Goal: Transaction & Acquisition: Purchase product/service

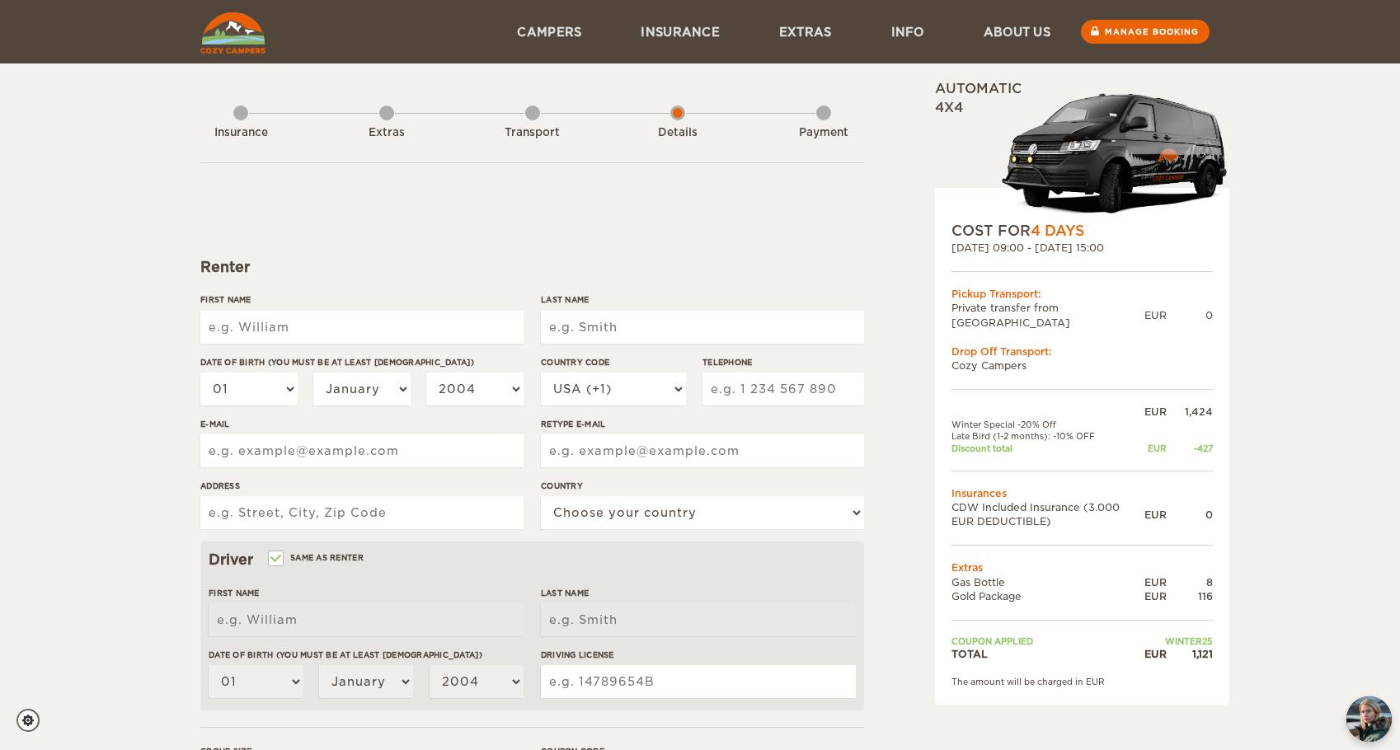
click at [396, 313] on input "First Name" at bounding box center [361, 327] width 323 height 33
type input "[PERSON_NAME]"
type input "Murtagh IV"
type input "4843197906"
type input "murtagh.jt@gmail.com"
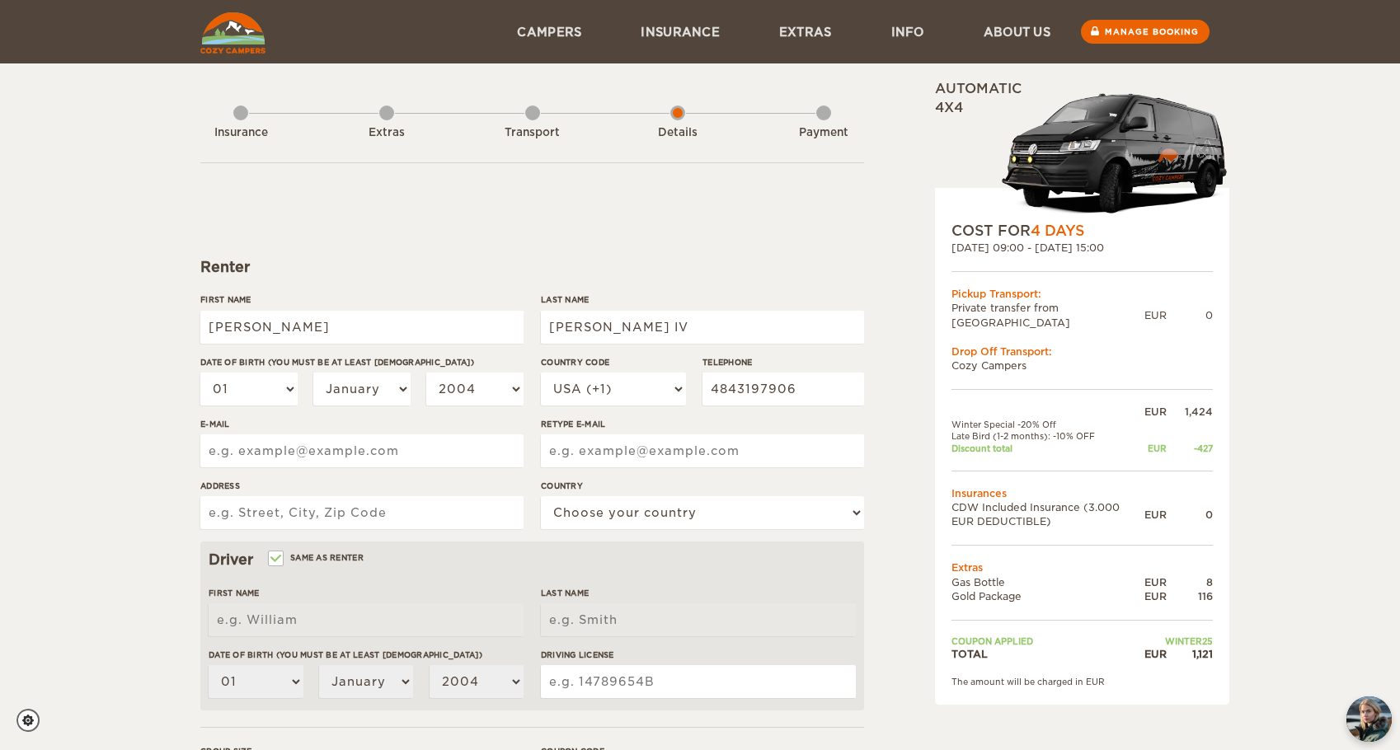
type input "murtagh.jt@gmail.com"
type input "41 Thompson Street"
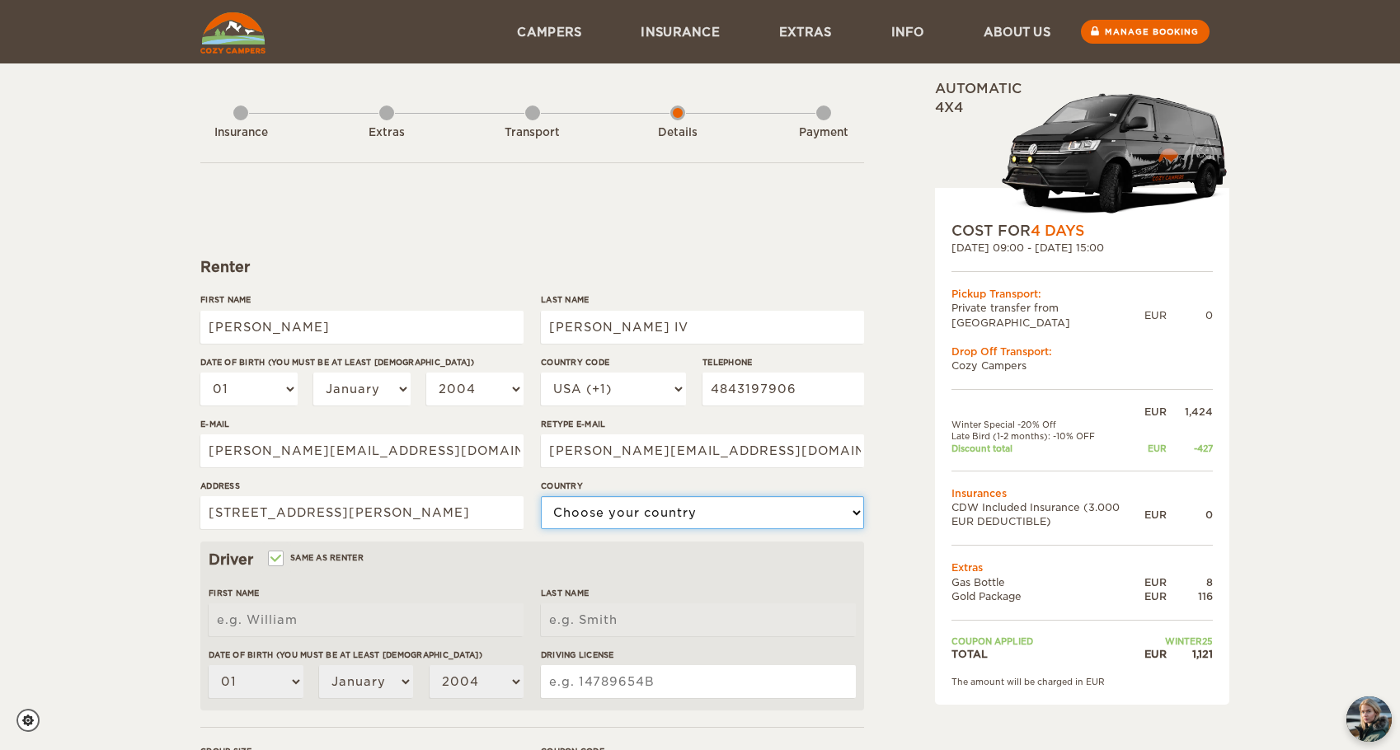
select select "222"
type input "[PERSON_NAME]"
type input "[PERSON_NAME] IV"
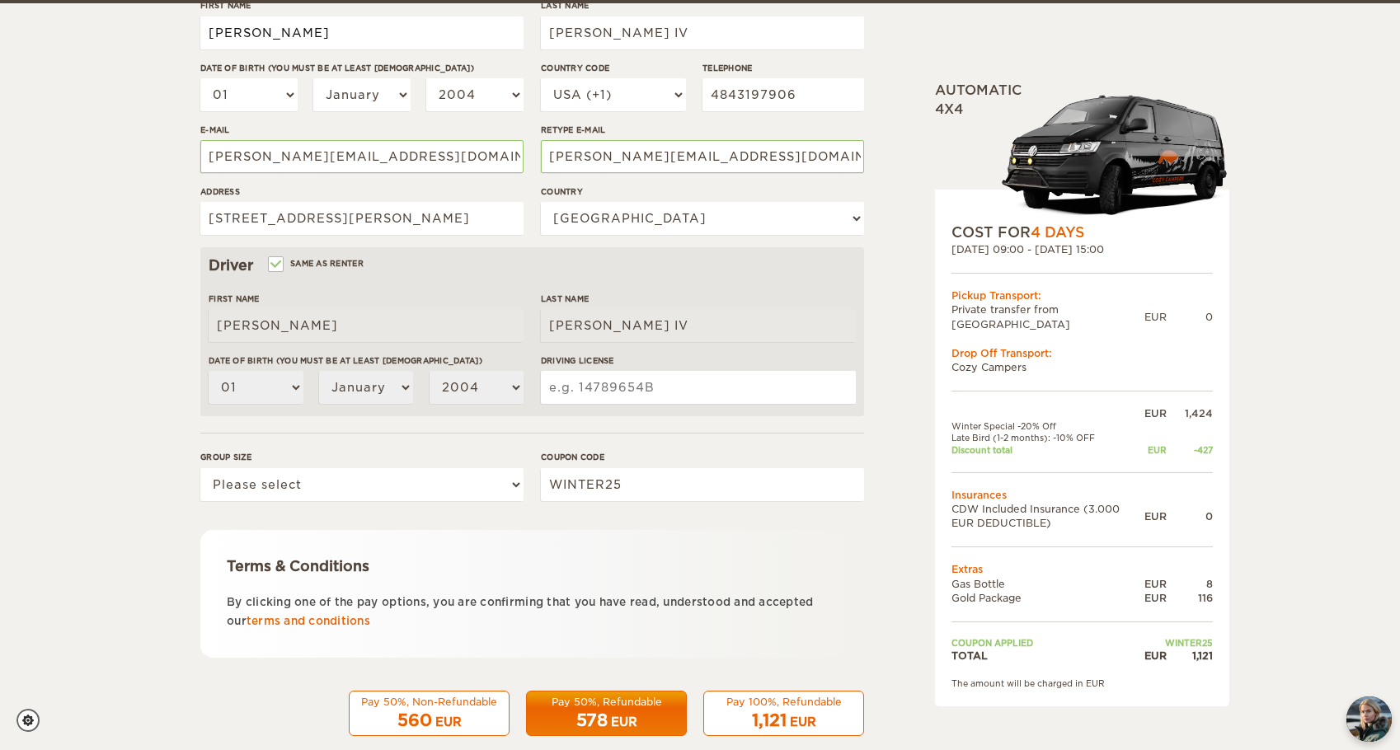
scroll to position [296, 0]
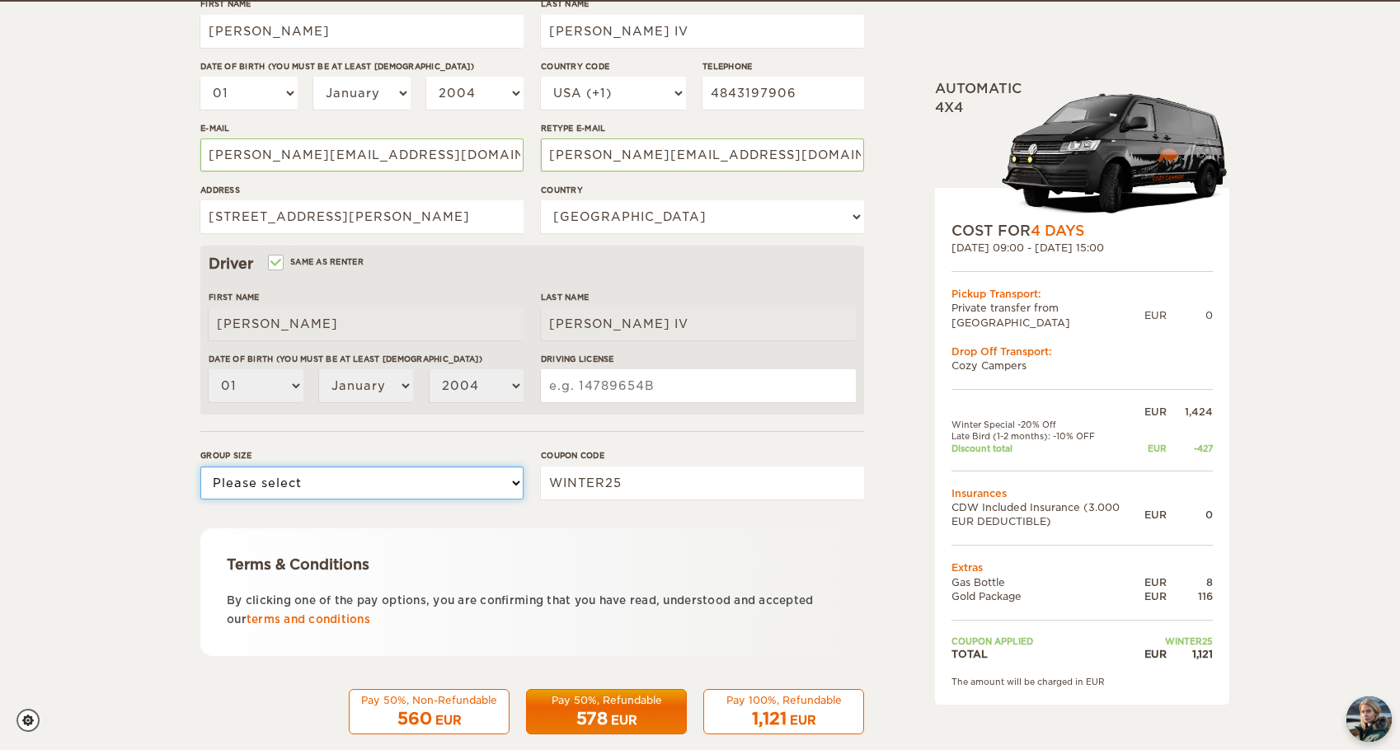
click at [289, 495] on select "Please select 1 2 3" at bounding box center [361, 483] width 323 height 33
select select "2"
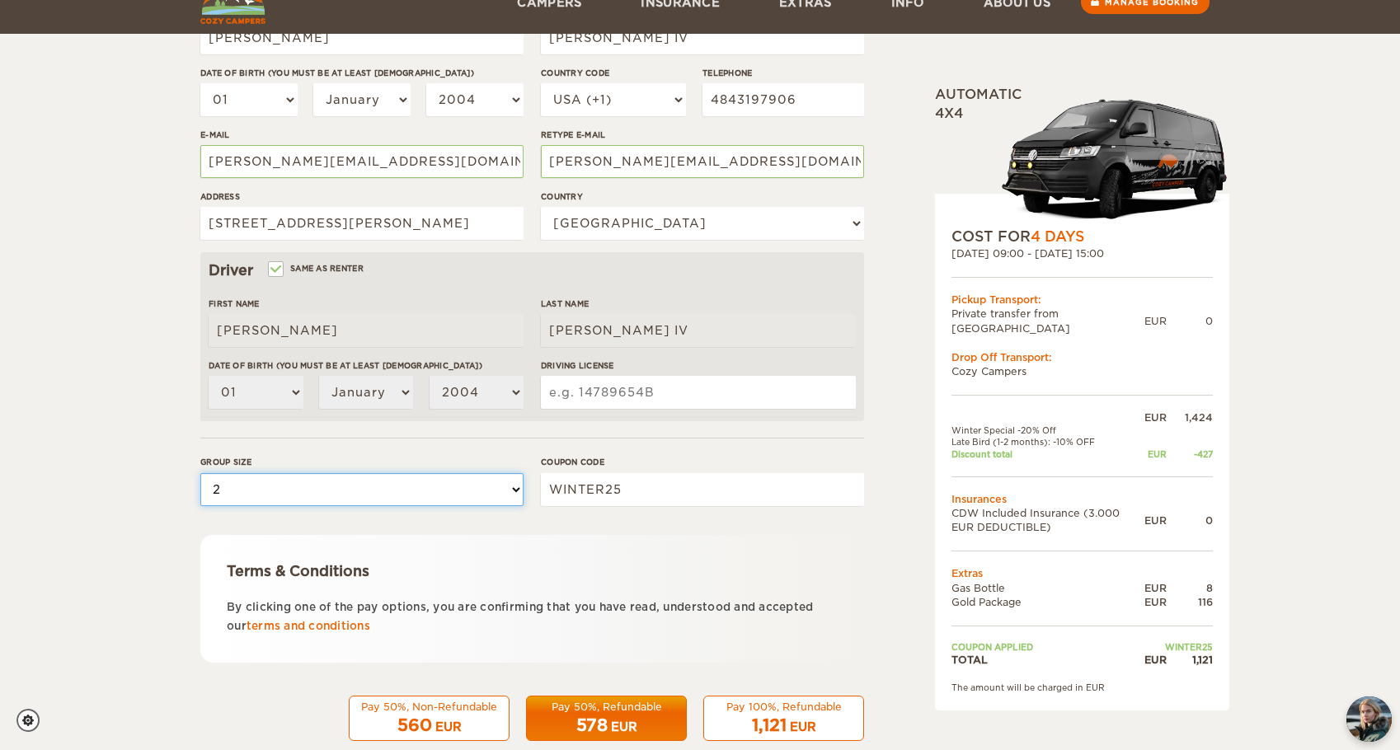
scroll to position [281, 0]
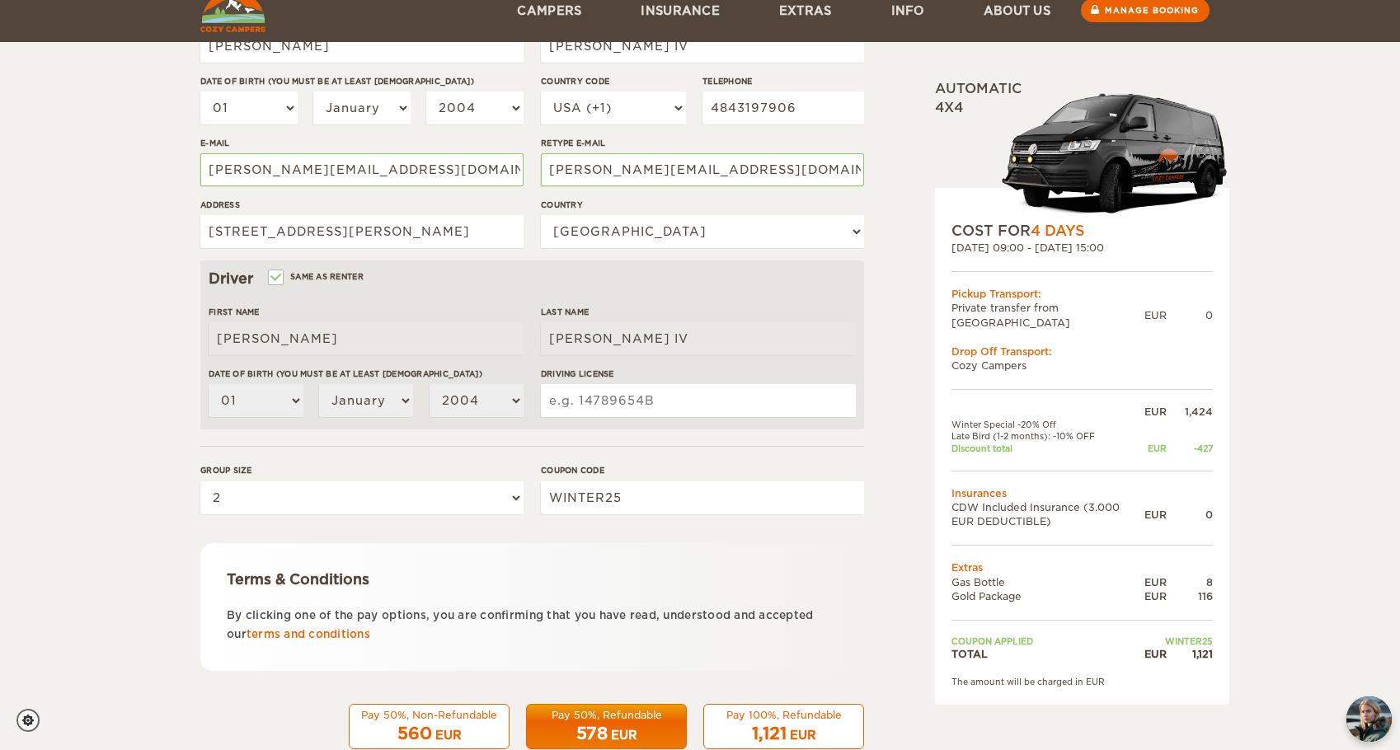
click at [298, 115] on div "01 02 03 04 05 06 07 08 09 10 11 12 13 14 15 16 17 18 19 20 21 22 23 24 25 26 2…" at bounding box center [361, 113] width 323 height 45
click at [279, 105] on select "01 02 03 04 05 06 07 08 09 10 11 12 13 14 15 16 17 18 19 20 21 22 23 24 25 26 2…" at bounding box center [248, 107] width 97 height 33
select select "26"
click at [353, 125] on div "01 02 03 04 05 06 07 08 09 10 11 12 13 14 15 16 17 18 19 20 21 22 23 24 25 26 2…" at bounding box center [361, 113] width 323 height 45
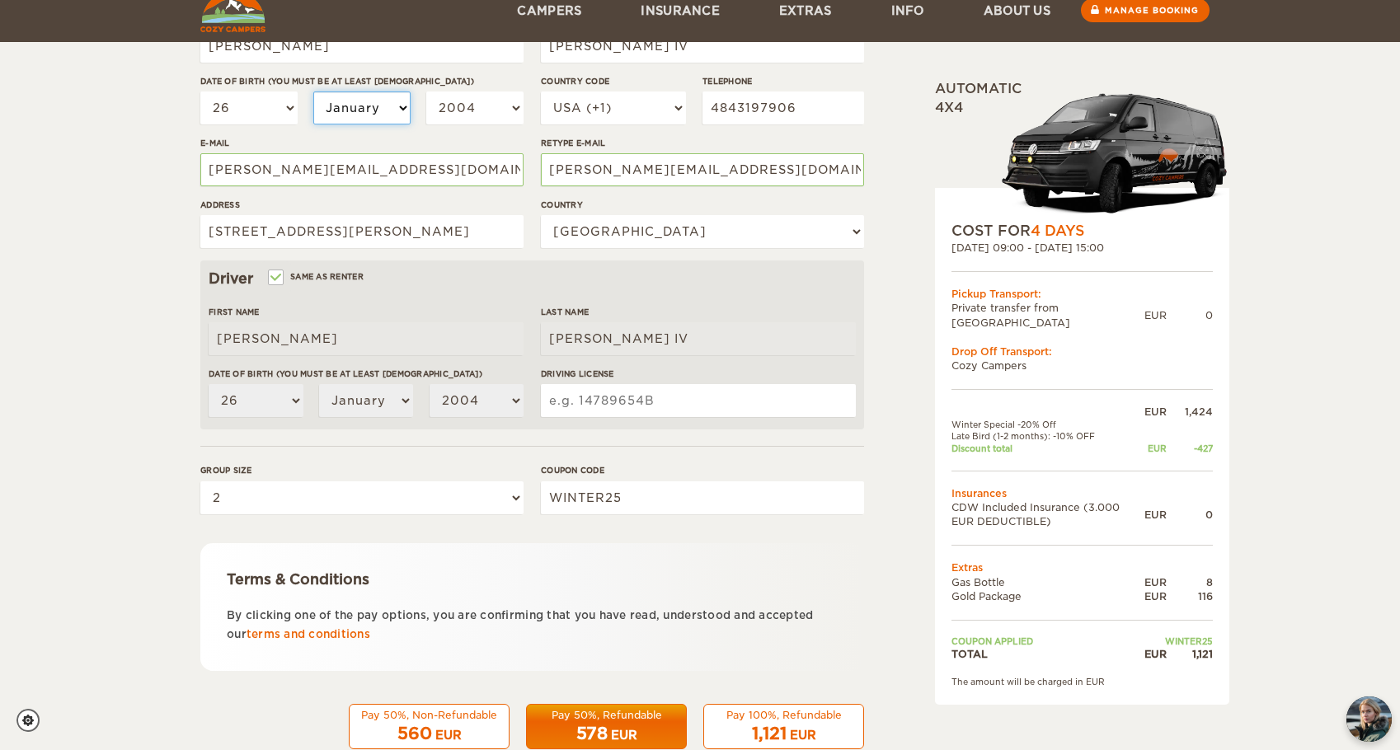
click at [353, 118] on select "January February March April May June July August September October November De…" at bounding box center [361, 107] width 97 height 33
select select "03"
click at [455, 125] on div "01 02 03 04 05 06 07 08 09 10 11 12 13 14 15 16 17 18 19 20 21 22 23 24 25 26 2…" at bounding box center [361, 113] width 323 height 45
click at [465, 101] on select "2004 2003 2002 2001 2000 1999 1998 1997 1996 1995 1994 1993 1992 1991 1990 1989…" at bounding box center [474, 107] width 97 height 33
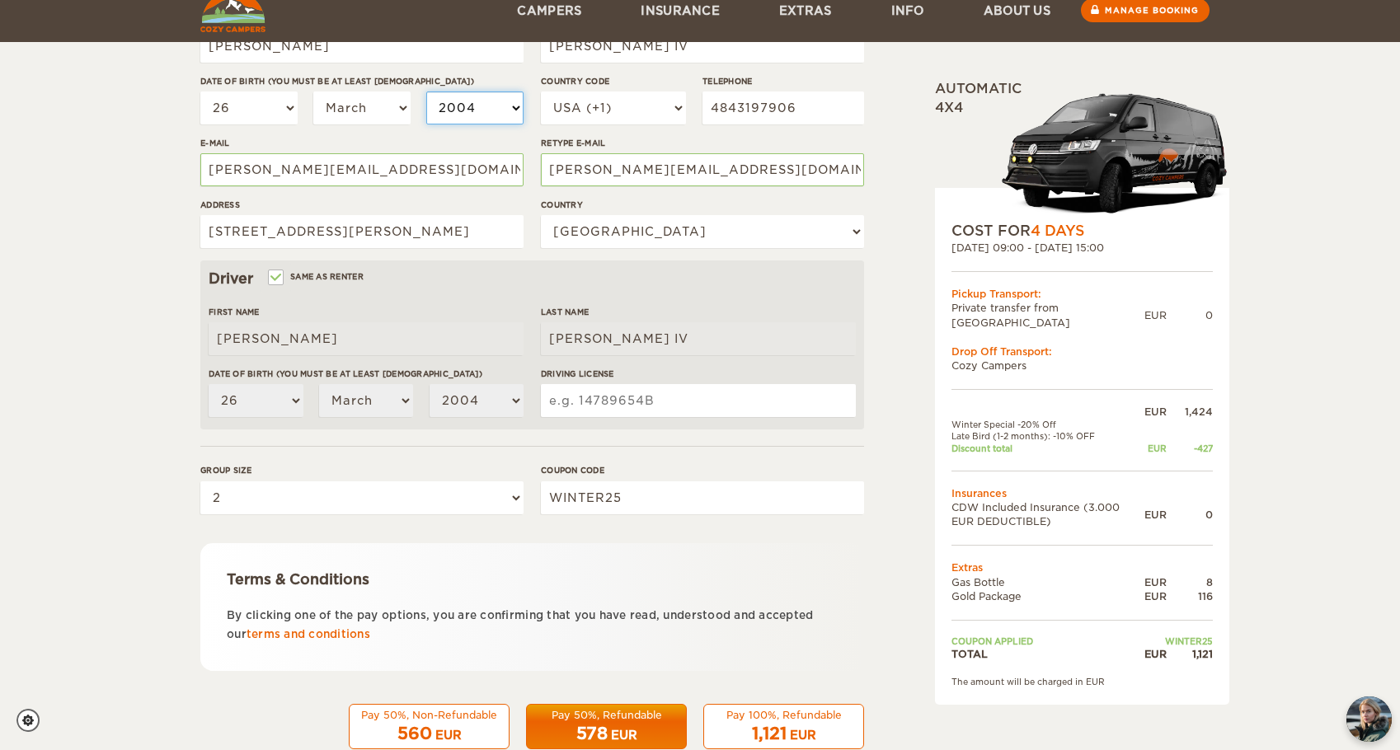
select select "1991"
click at [610, 407] on input "Driving License" at bounding box center [698, 400] width 315 height 33
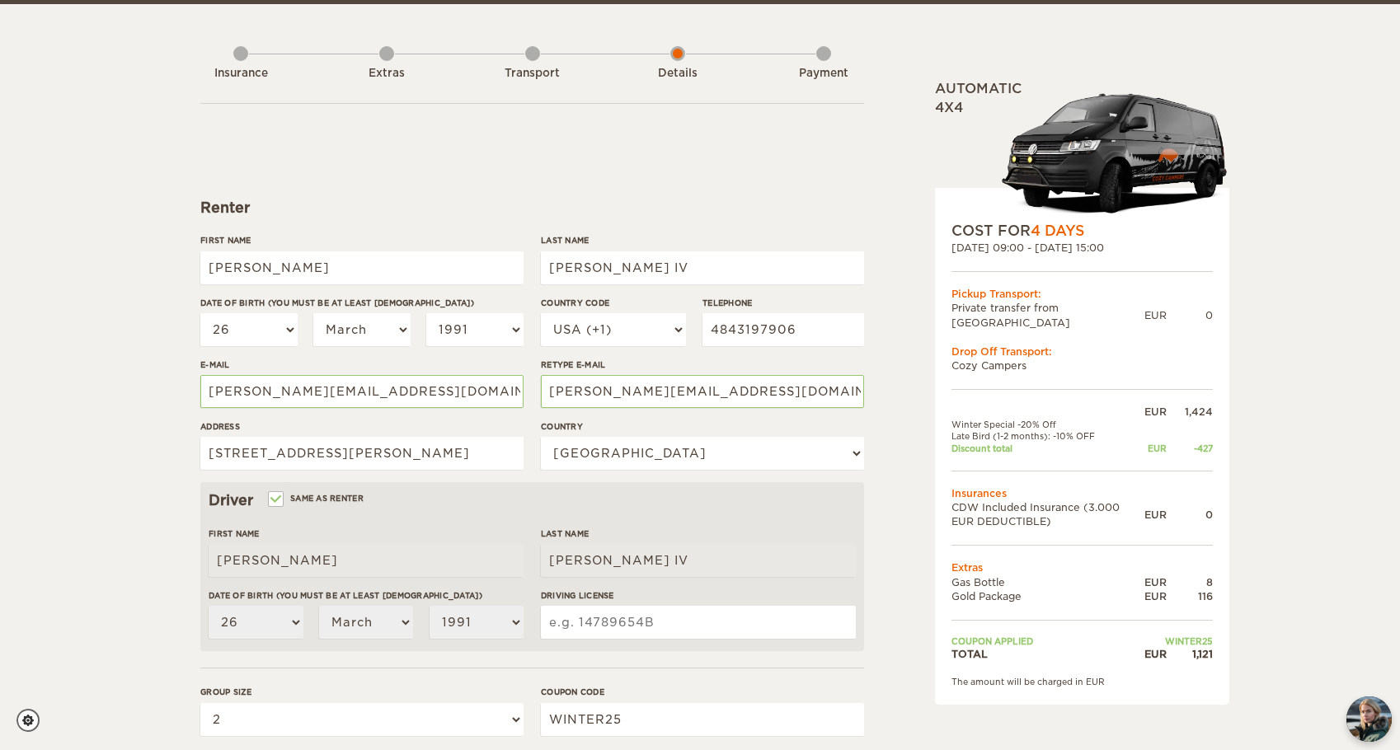
scroll to position [65, 0]
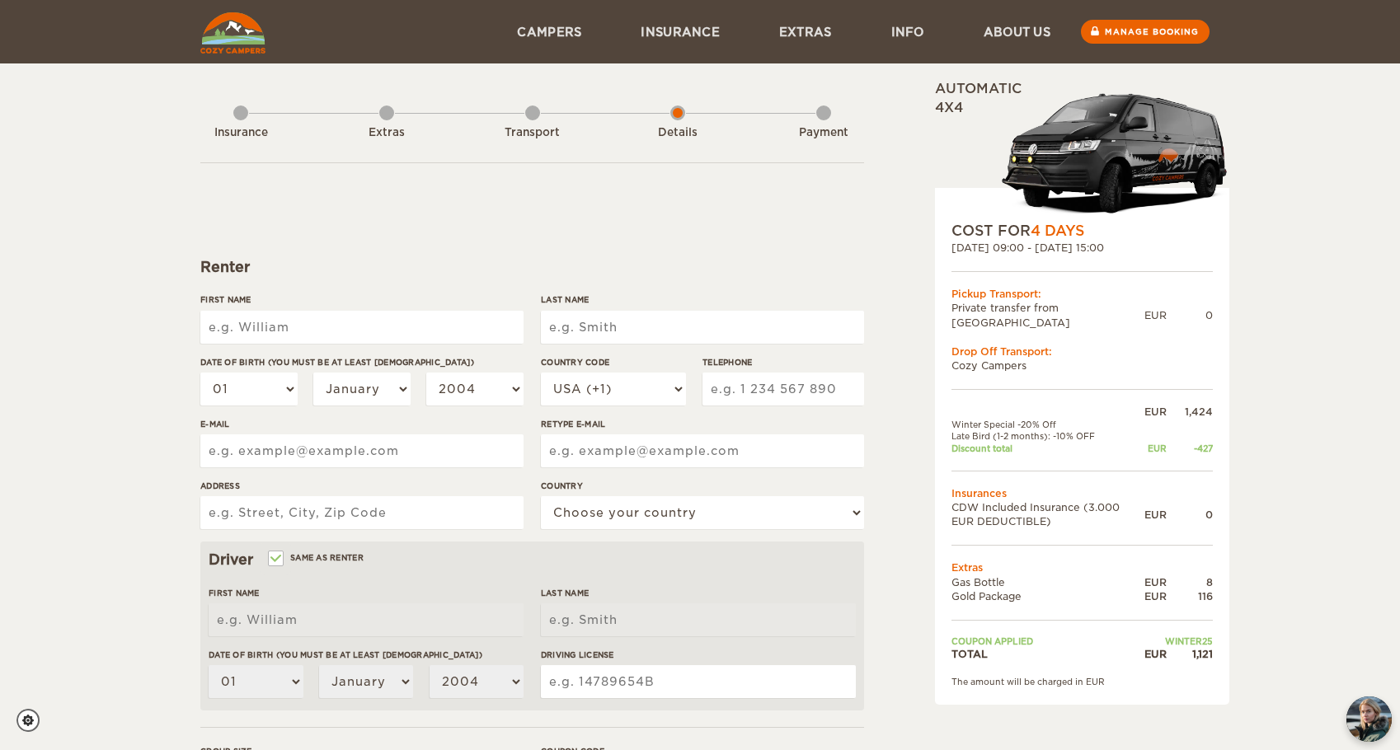
click at [402, 334] on input "First Name" at bounding box center [361, 327] width 323 height 33
type input "[PERSON_NAME]"
type input "[PERSON_NAME] IV"
type input "4843197906"
type input "[PERSON_NAME][EMAIL_ADDRESS][DOMAIN_NAME]"
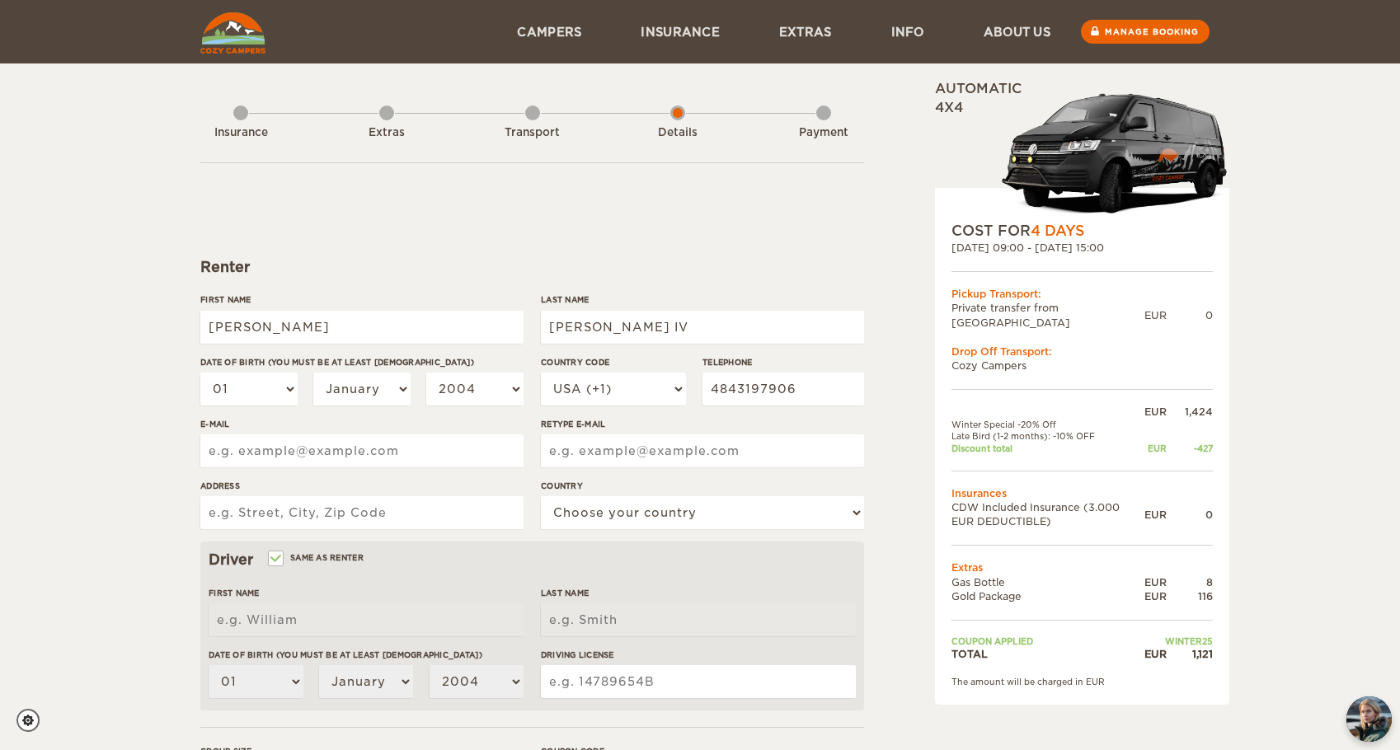
type input "[PERSON_NAME][EMAIL_ADDRESS][DOMAIN_NAME]"
type input "[STREET_ADDRESS][PERSON_NAME]"
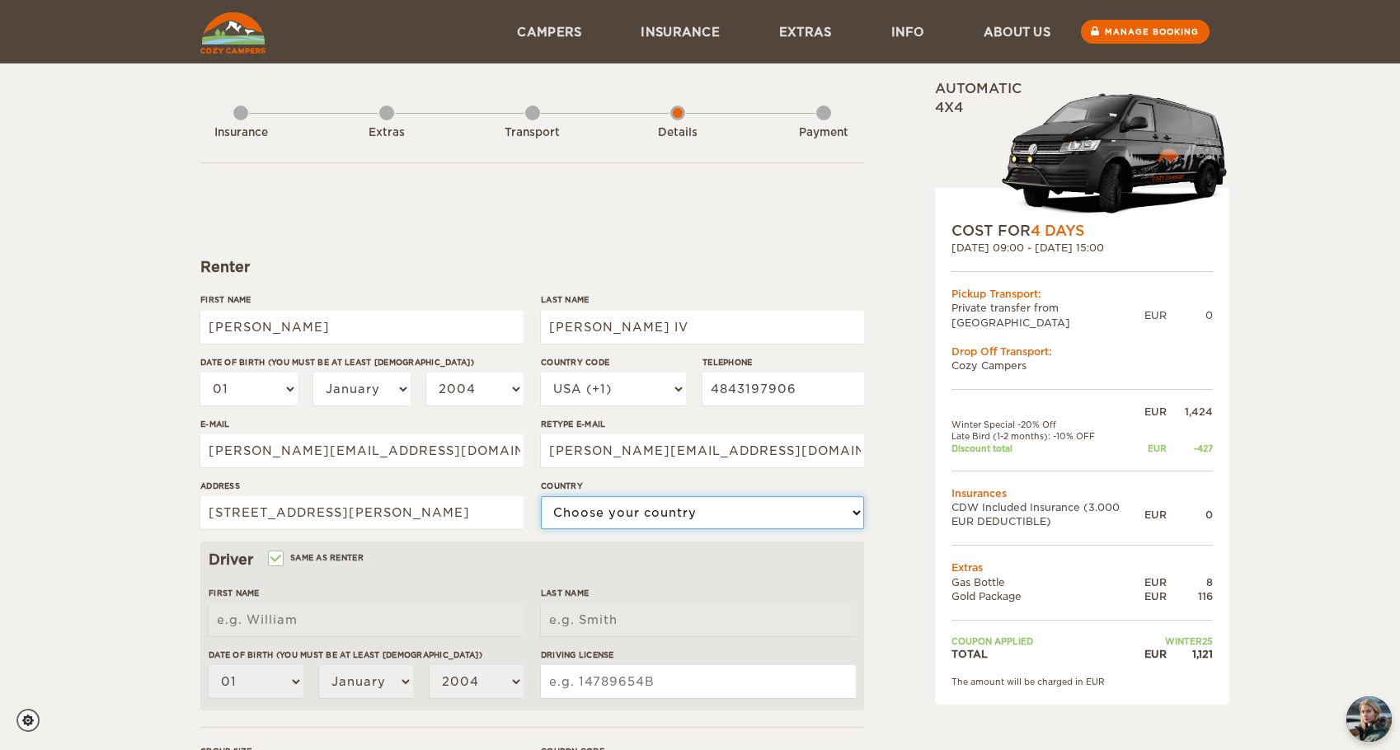
select select "222"
type input "[PERSON_NAME]"
type input "[PERSON_NAME] IV"
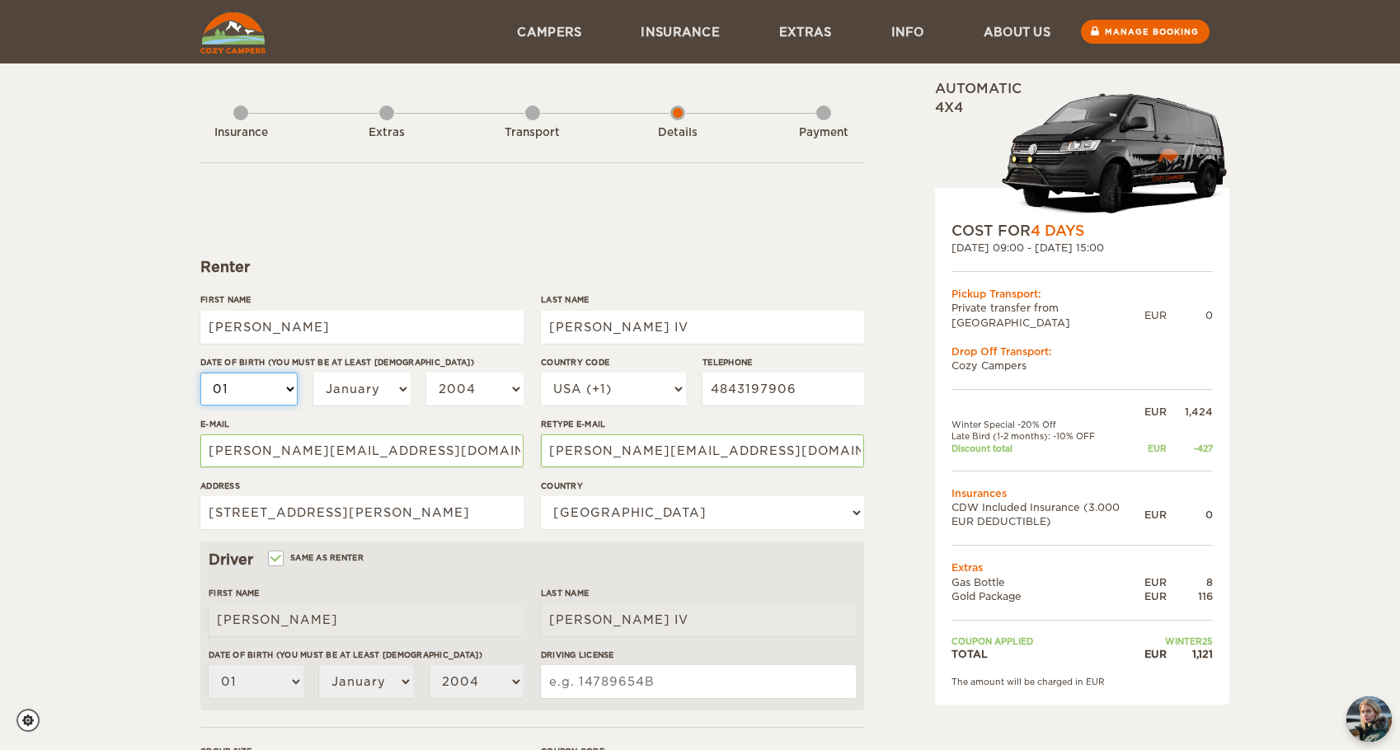
click at [287, 378] on select "01 02 03 04 05 06 07 08 09 10 11 12 13 14 15 16 17 18 19 20 21 22 23 24 25 26 2…" at bounding box center [248, 389] width 97 height 33
select select "14"
click at [263, 393] on select "01 02 03 04 05 06 07 08 09 10 11 12 13 14 15 16 17 18 19 20 21 22 23 24 25 26 2…" at bounding box center [248, 389] width 97 height 33
select select "26"
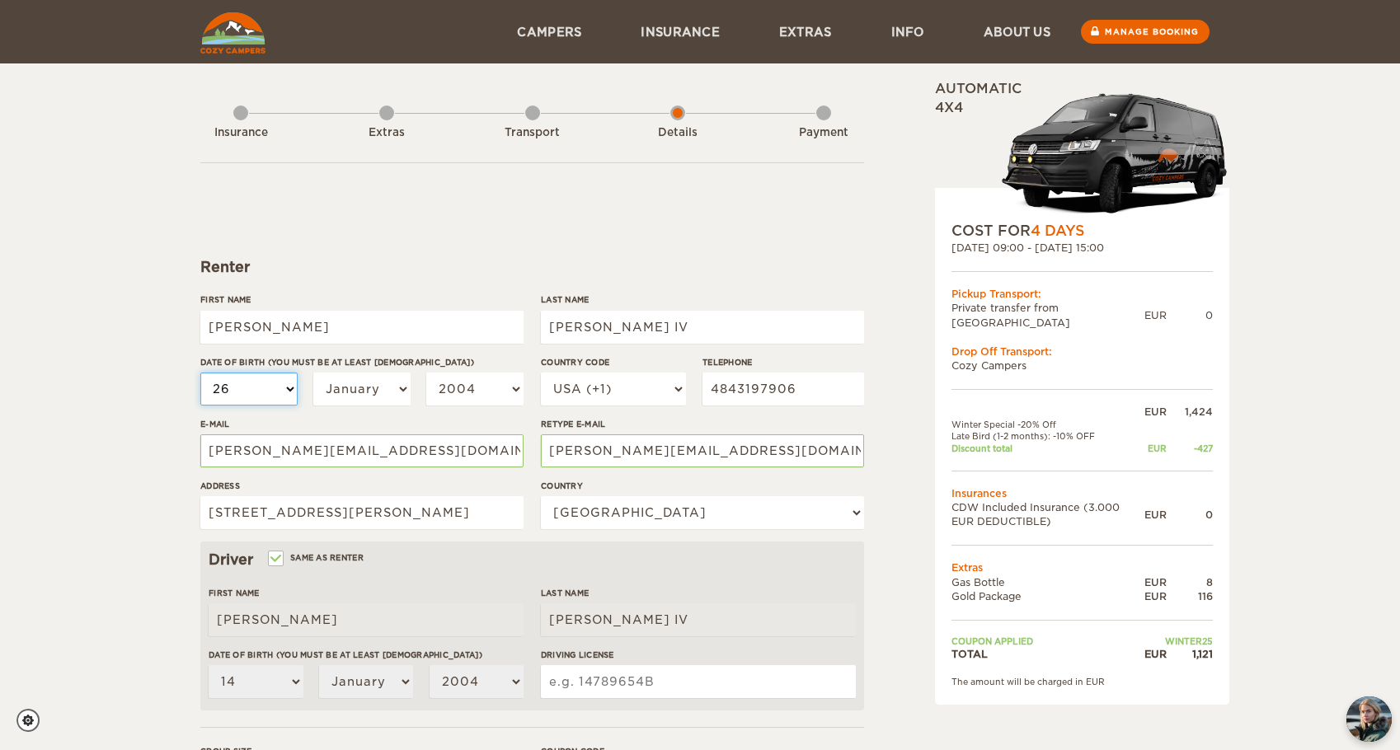
select select "26"
click at [366, 372] on div "Date of birth (You must be at least [DEMOGRAPHIC_DATA]) 01 02 03 04 05 06 07 08…" at bounding box center [361, 387] width 323 height 62
click at [366, 378] on select "January February March April May June July August September October November De…" at bounding box center [361, 389] width 97 height 33
select select "03"
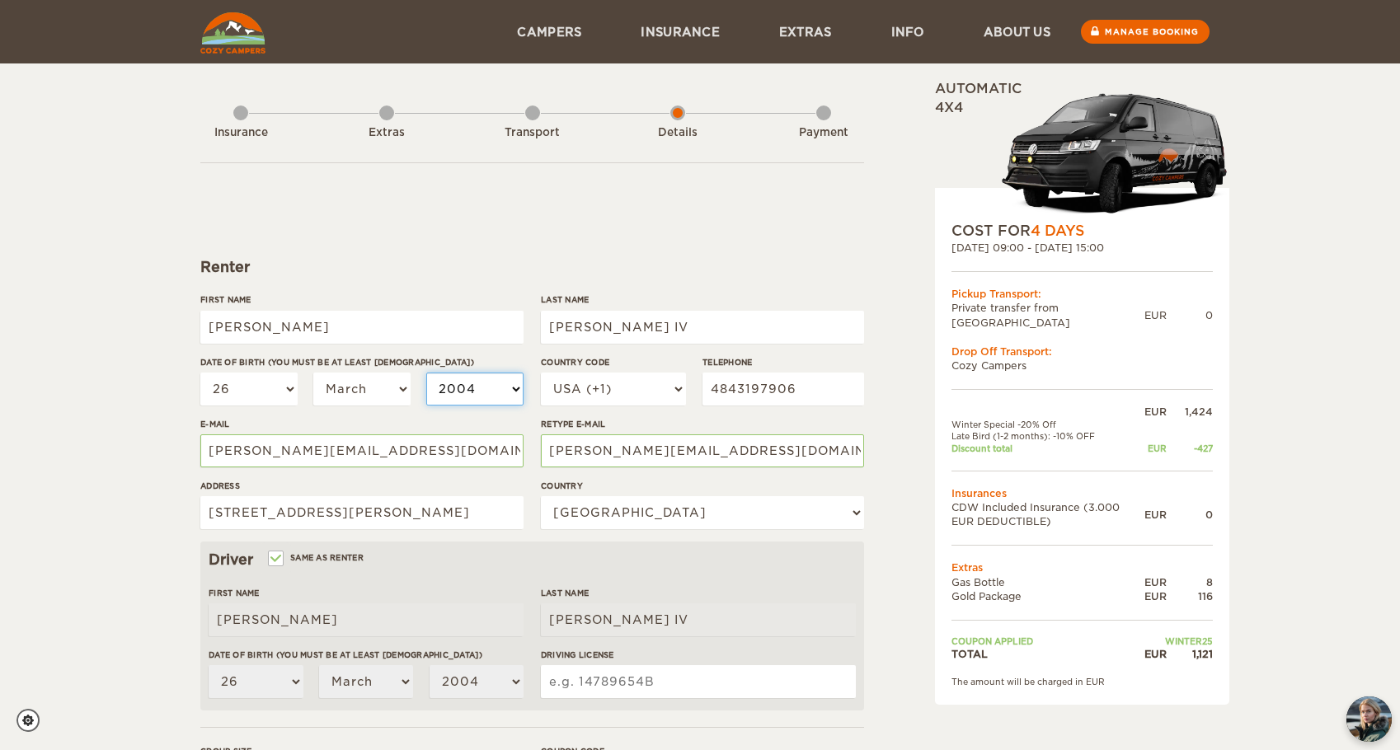
click at [454, 390] on select "2004 2003 2002 2001 2000 1999 1998 1997 1996 1995 1994 1993 1992 1991 1990 1989…" at bounding box center [474, 389] width 97 height 33
select select "1991"
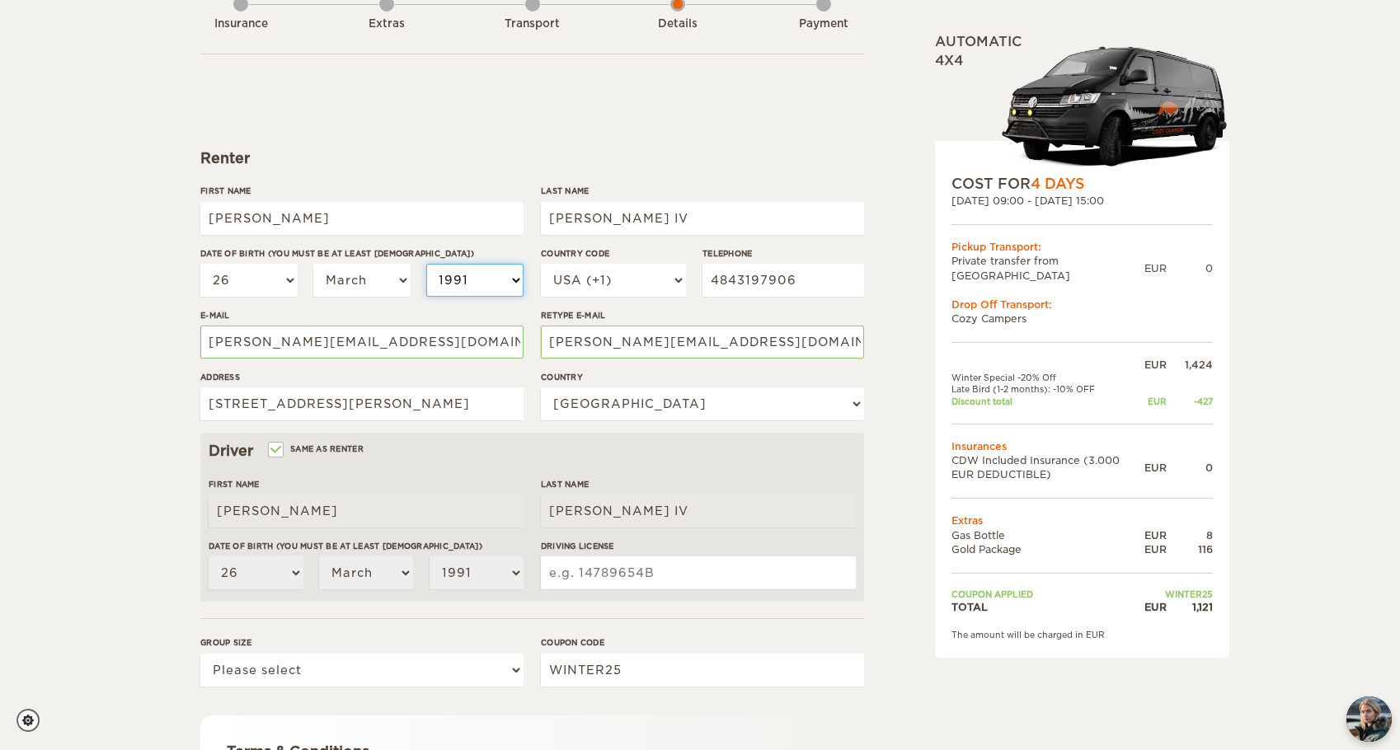
scroll to position [122, 0]
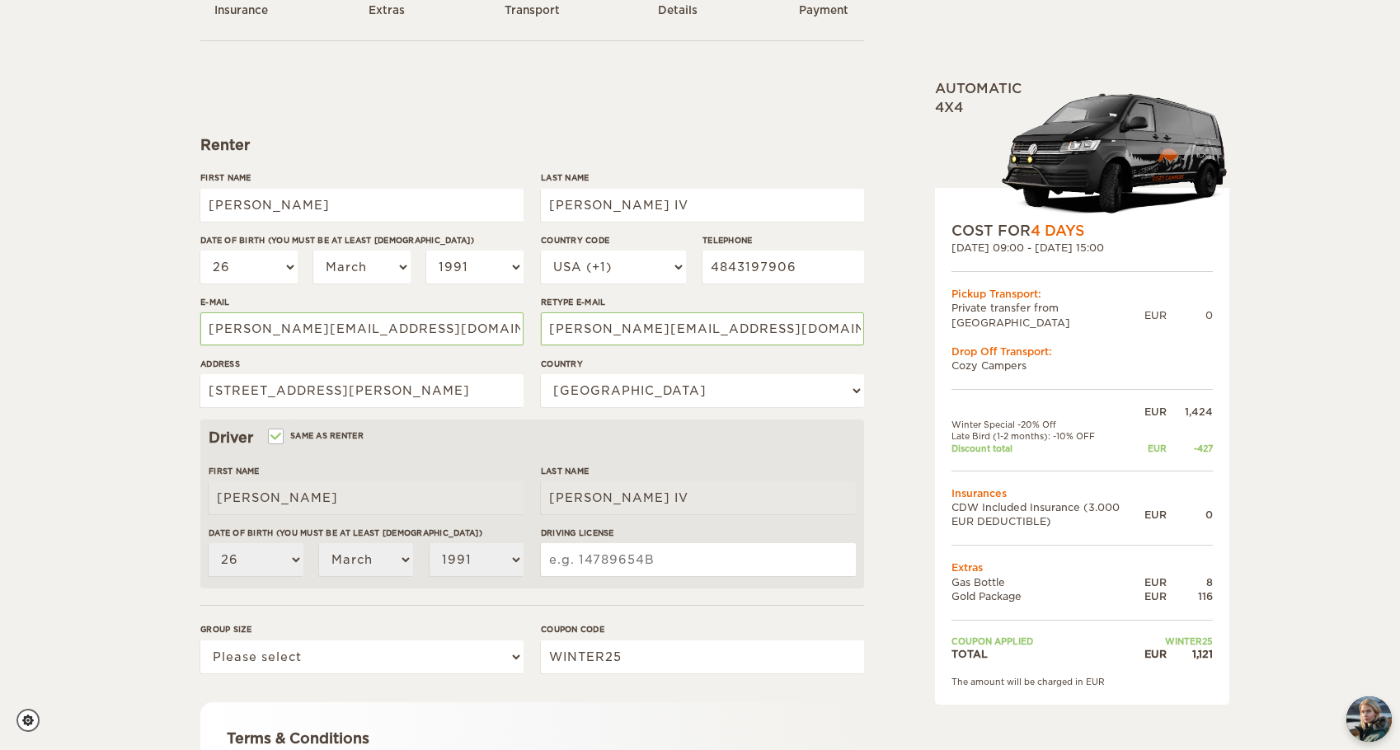
click at [572, 555] on input "Driving License" at bounding box center [698, 559] width 315 height 33
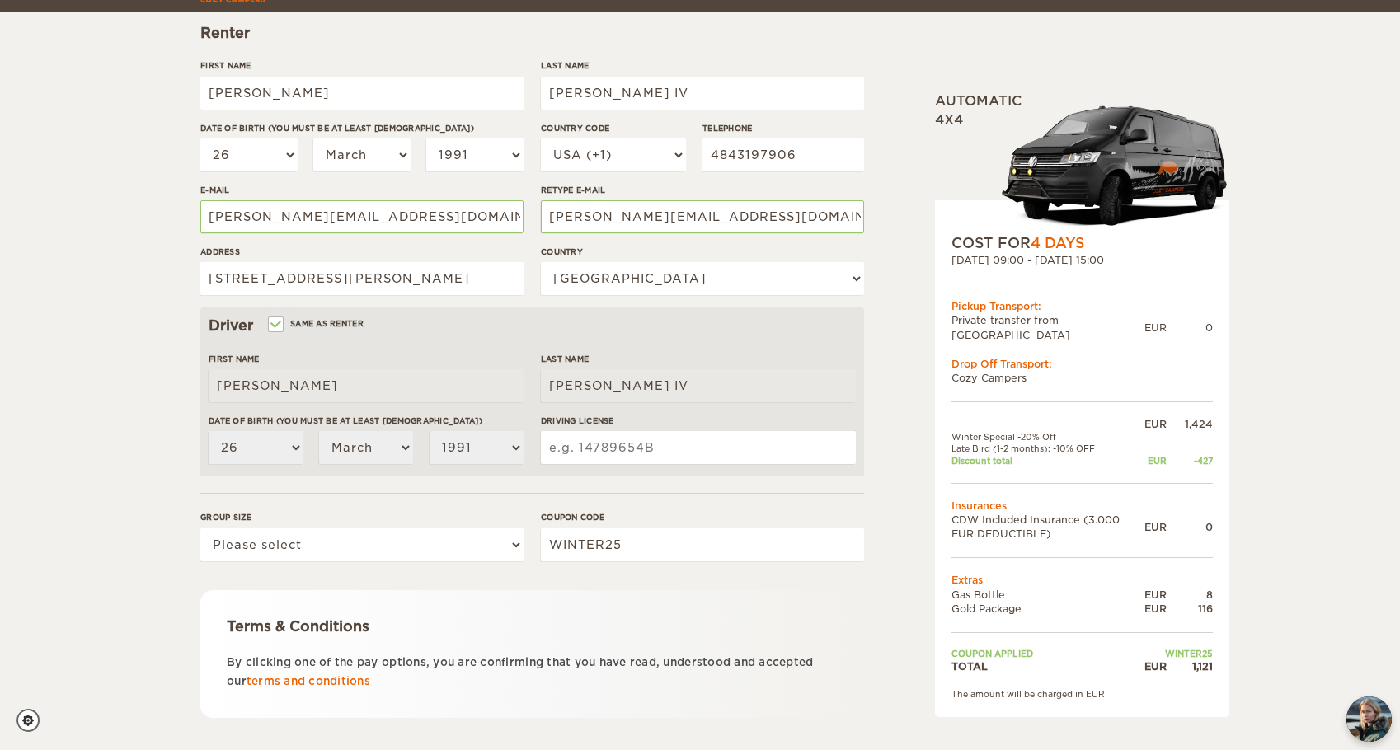
scroll to position [246, 0]
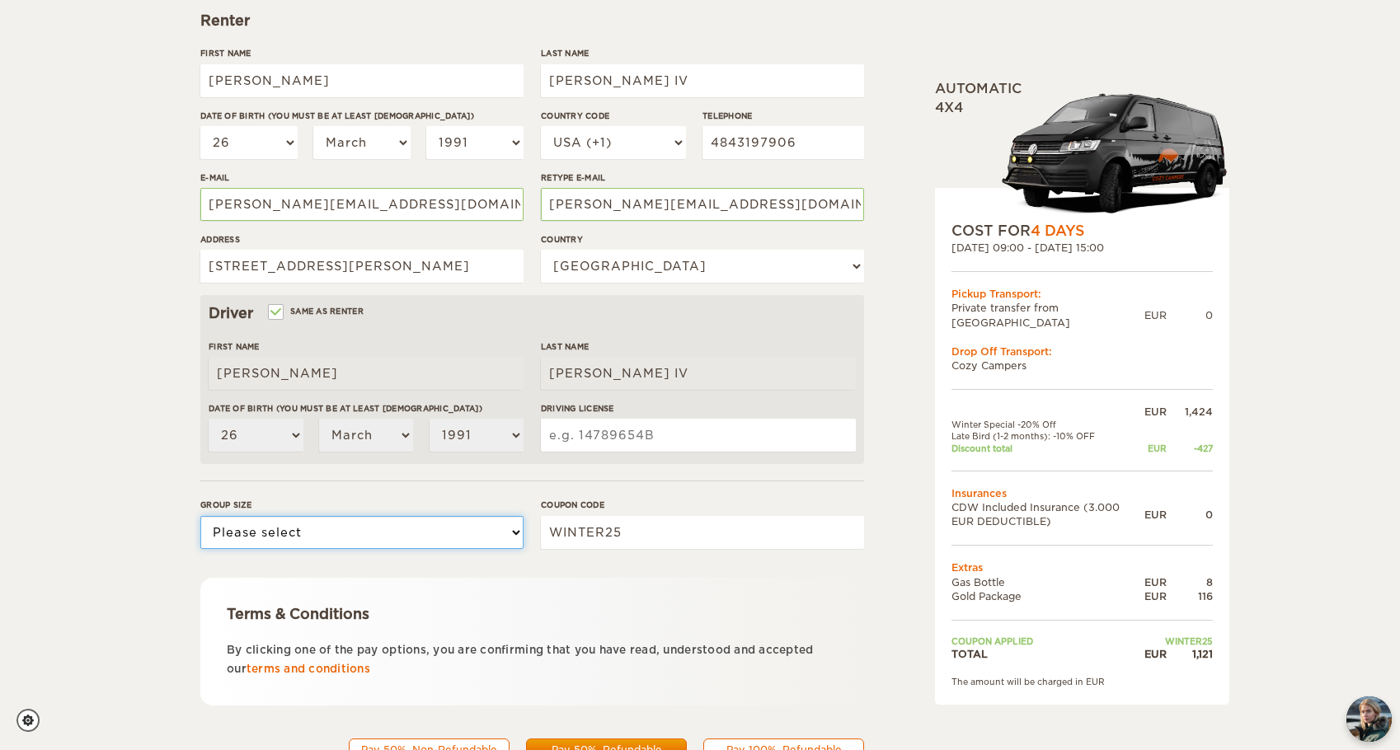
click at [485, 519] on select "Please select 1 2 3" at bounding box center [361, 532] width 323 height 33
select select "2"
click at [596, 441] on input "Driving License" at bounding box center [698, 435] width 315 height 33
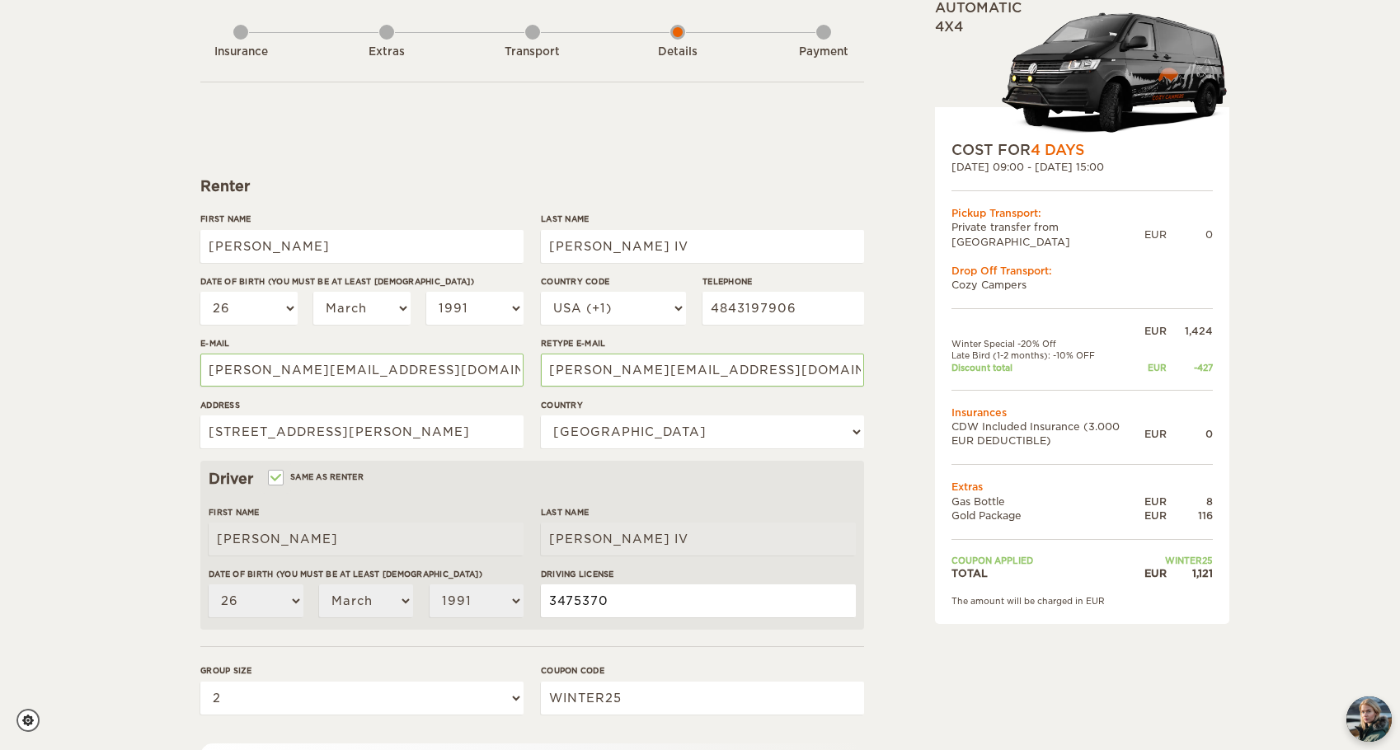
scroll to position [0, 0]
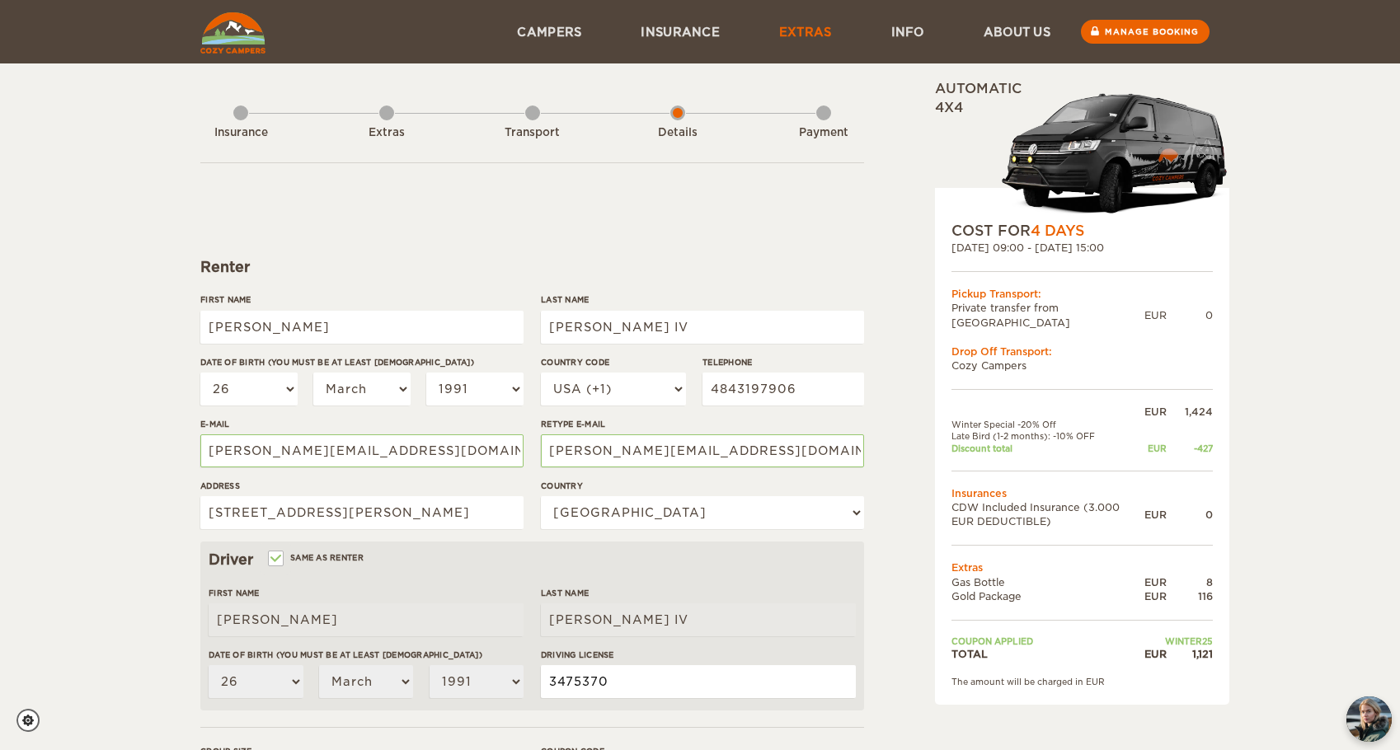
type input "3475370"
click at [809, 25] on link "Extras" at bounding box center [805, 31] width 112 height 63
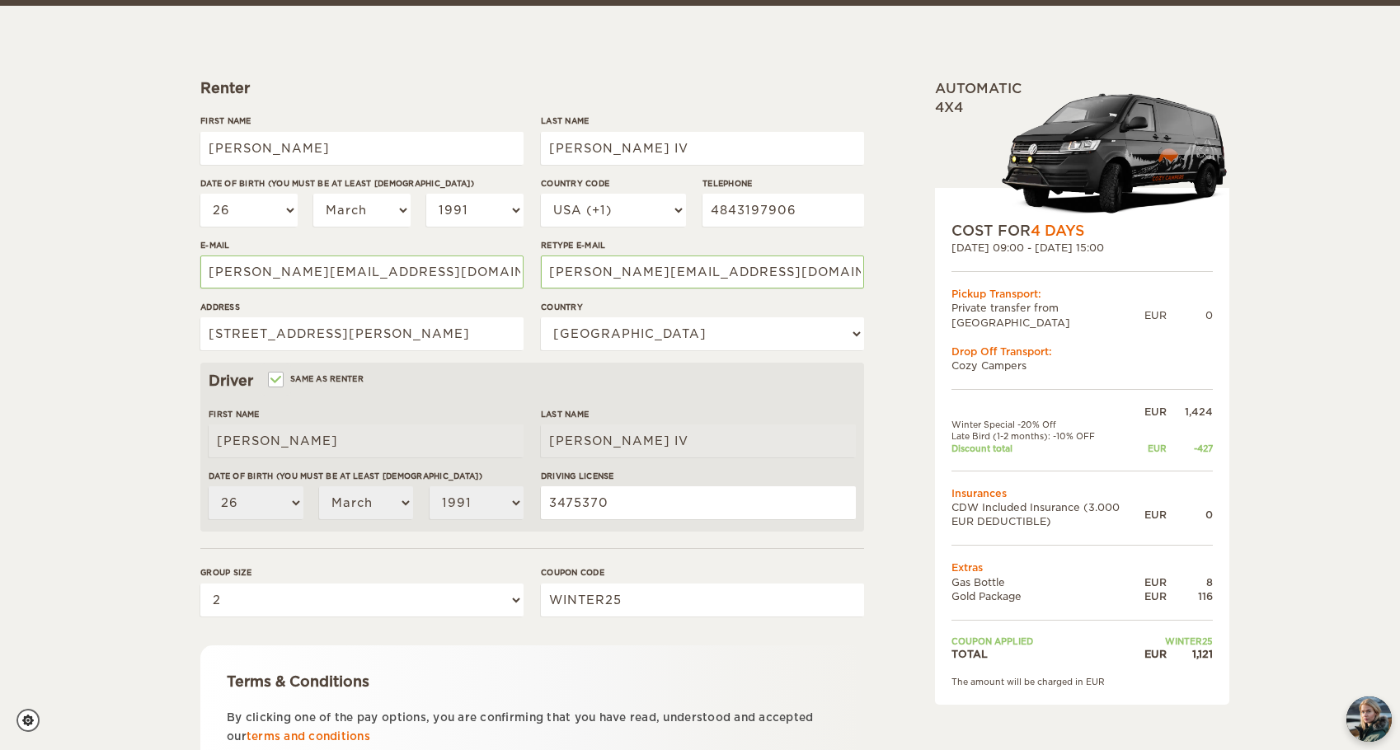
scroll to position [322, 0]
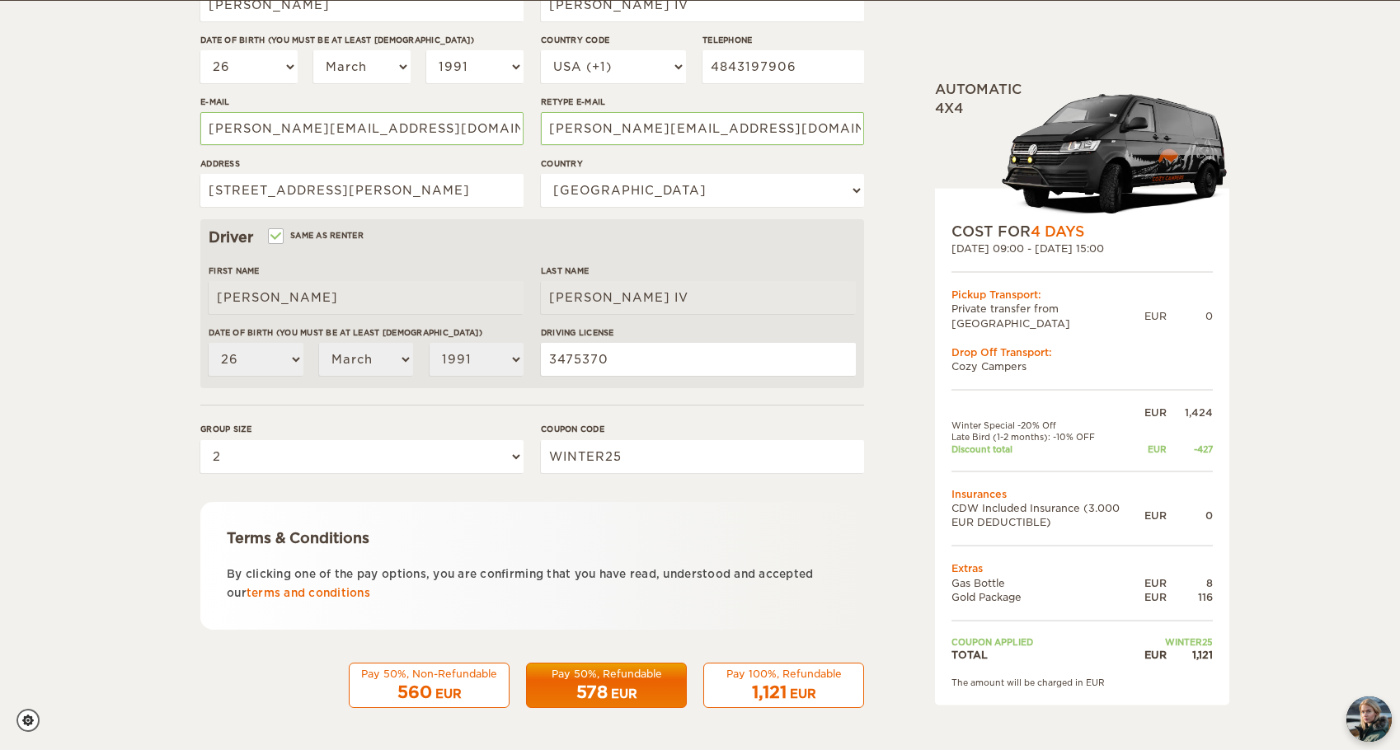
click at [560, 691] on div "578 EUR" at bounding box center [606, 693] width 139 height 24
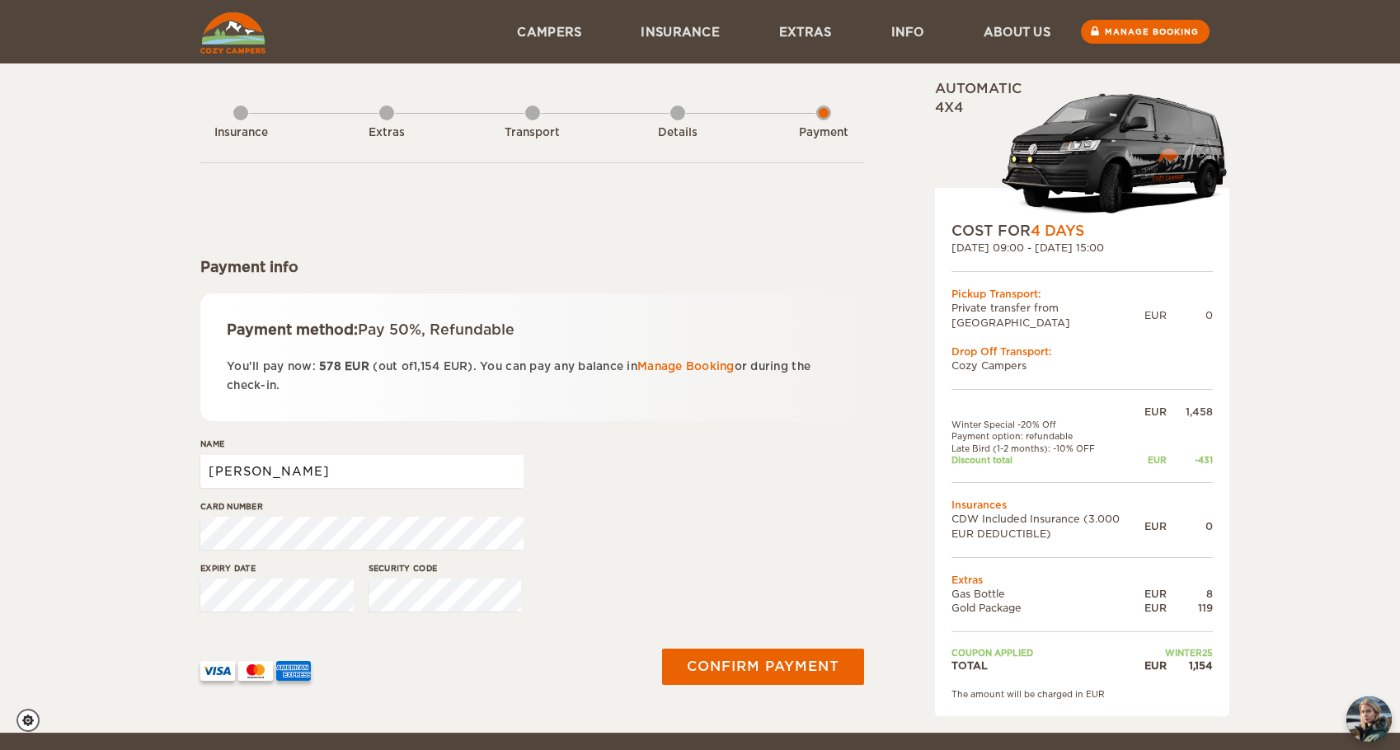
drag, startPoint x: 484, startPoint y: 471, endPoint x: 200, endPoint y: 439, distance: 285.3
click at [200, 441] on div "Name [PERSON_NAME]" at bounding box center [361, 469] width 323 height 62
click at [315, 465] on input "Joseph Townsend Murtagh IV" at bounding box center [361, 471] width 323 height 33
click at [368, 475] on input "Joseph T Murtagh IV" at bounding box center [361, 471] width 323 height 33
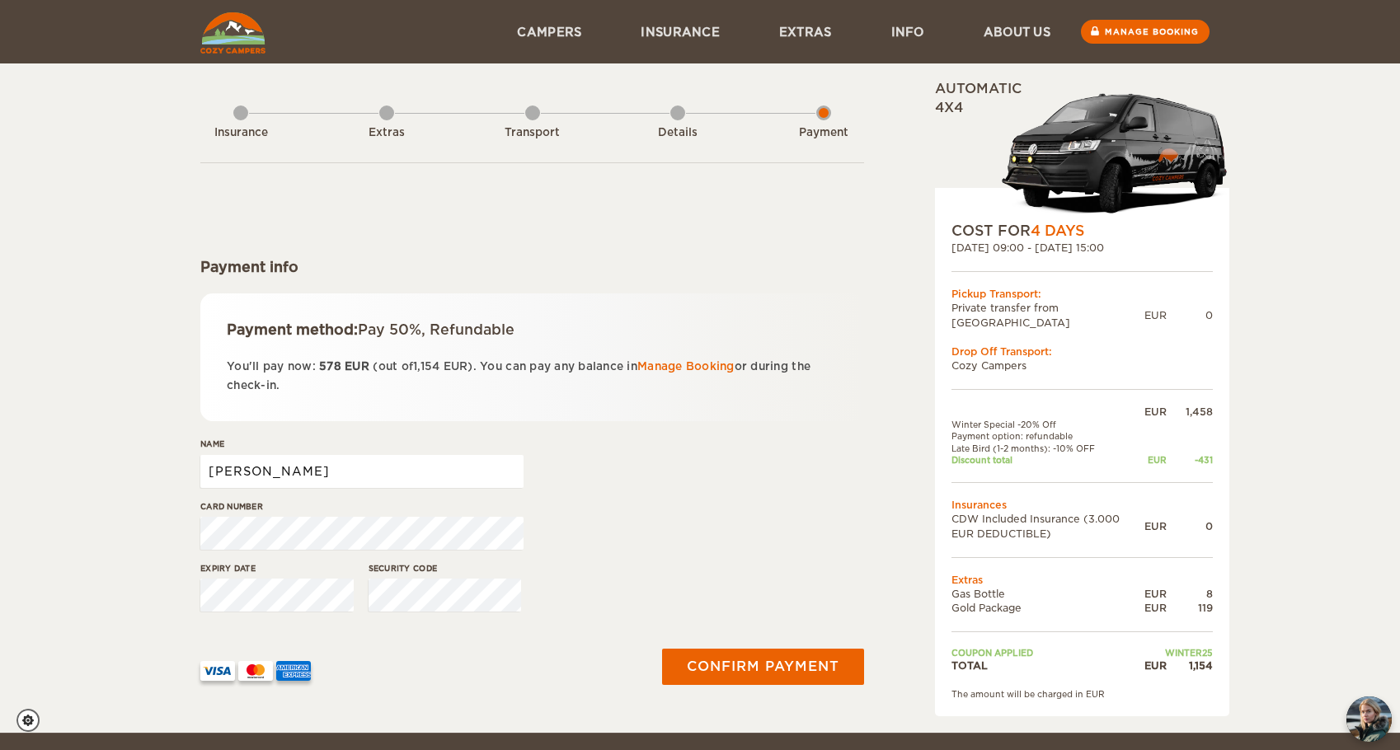
type input "Joseph T Murtagh"
click at [786, 617] on div "Expiry date Security code" at bounding box center [532, 593] width 664 height 62
click at [763, 665] on button "Confirm payment" at bounding box center [763, 667] width 208 height 37
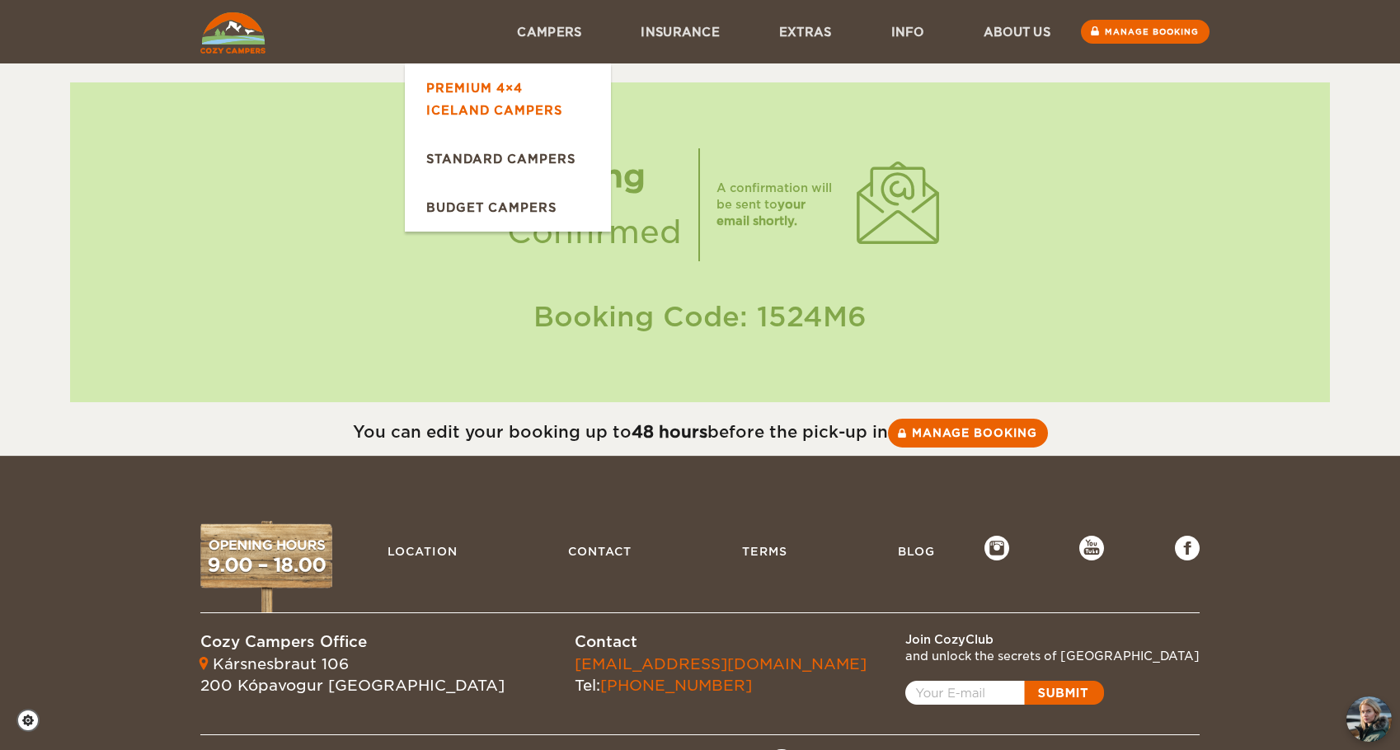
click at [524, 87] on link "Premium 4×4 Iceland Campers" at bounding box center [508, 98] width 206 height 71
